Goal: Navigation & Orientation: Find specific page/section

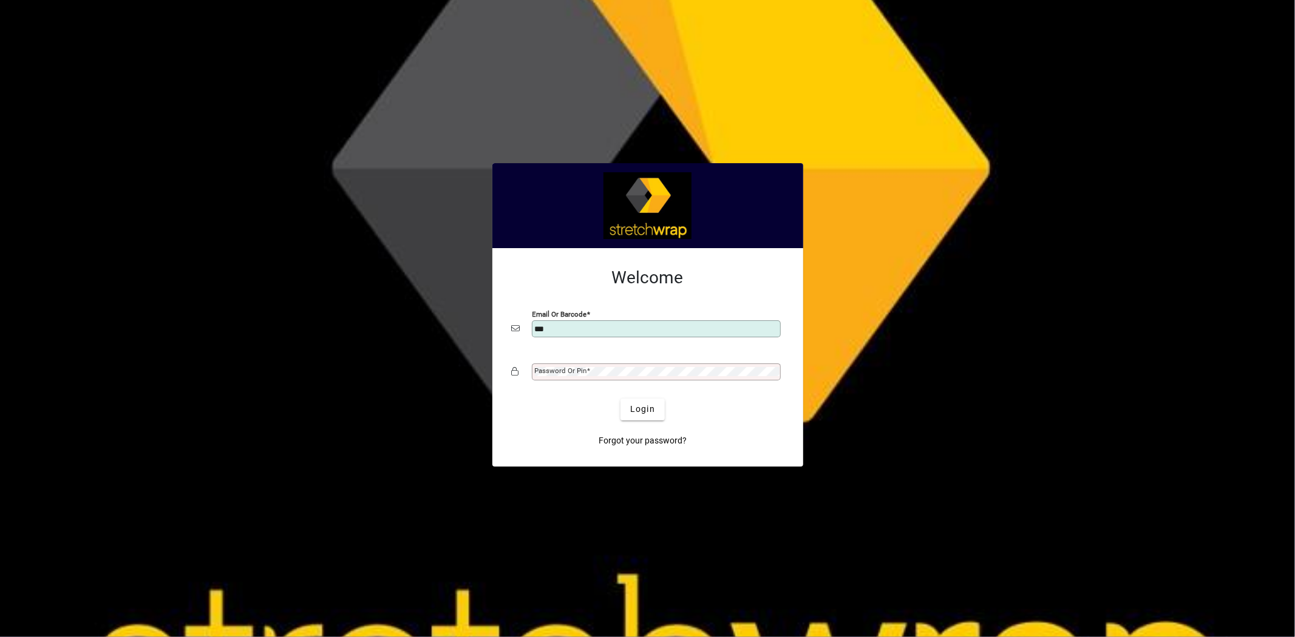
type input "**********"
click at [640, 414] on span "Login" at bounding box center [642, 409] width 25 height 13
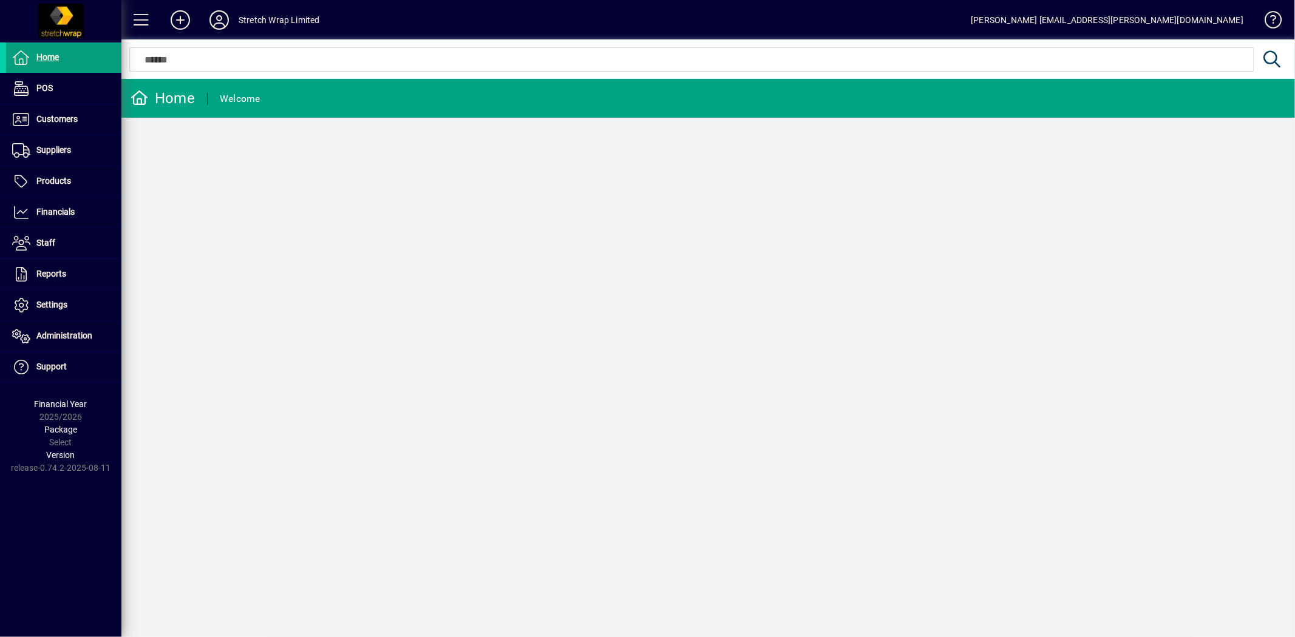
click at [216, 17] on icon at bounding box center [219, 19] width 24 height 19
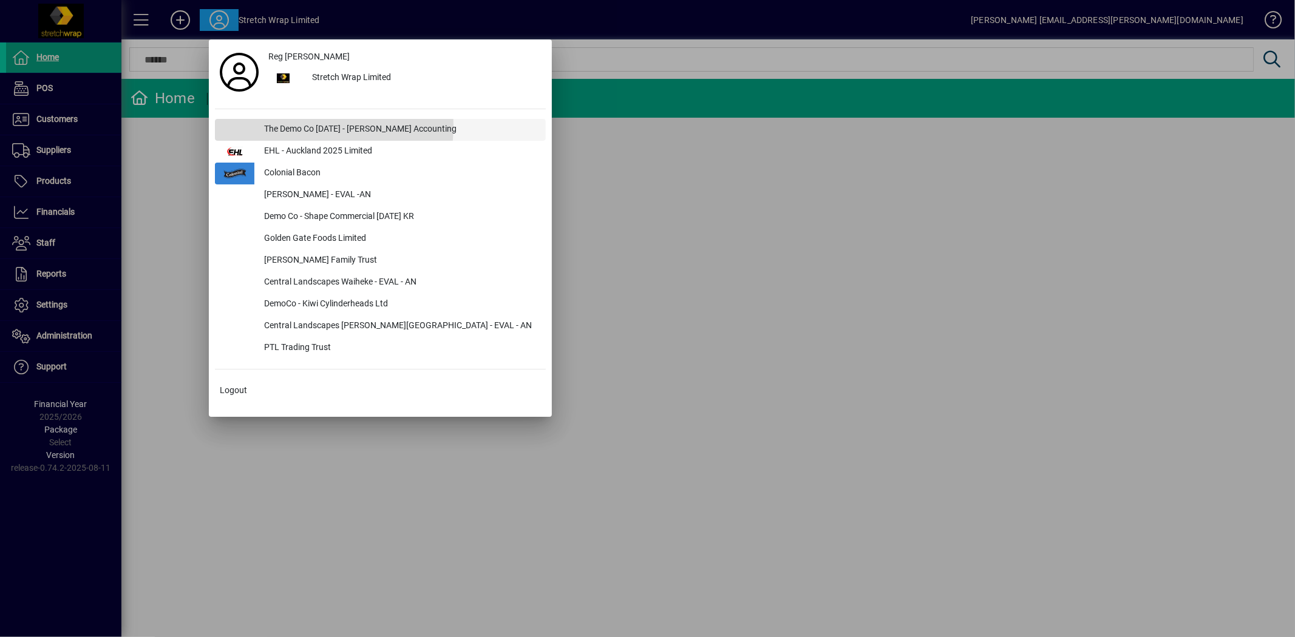
click at [282, 126] on div "The Demo Co [DATE] - [PERSON_NAME] Accounting" at bounding box center [399, 130] width 291 height 22
